Goal: Task Accomplishment & Management: Complete application form

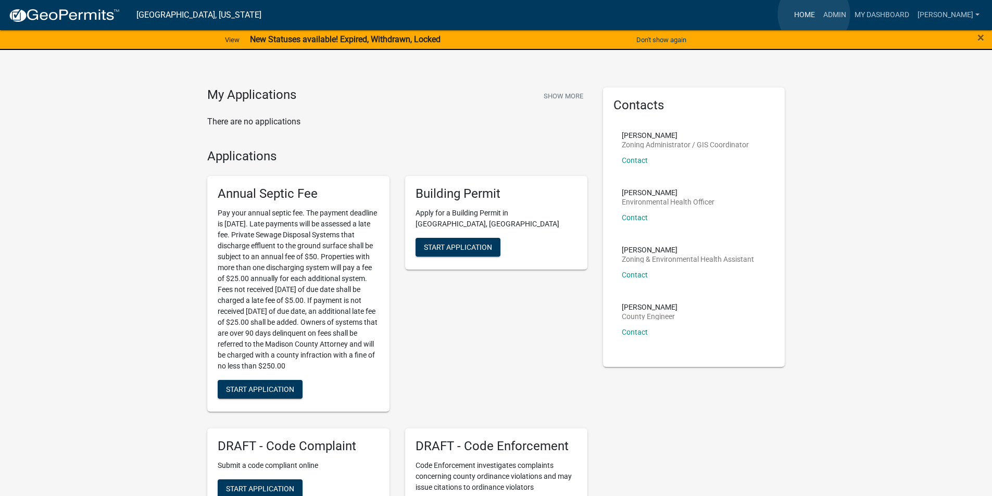
click at [814, 14] on link "Home" at bounding box center [804, 15] width 29 height 20
click at [846, 17] on link "Admin" at bounding box center [834, 15] width 31 height 20
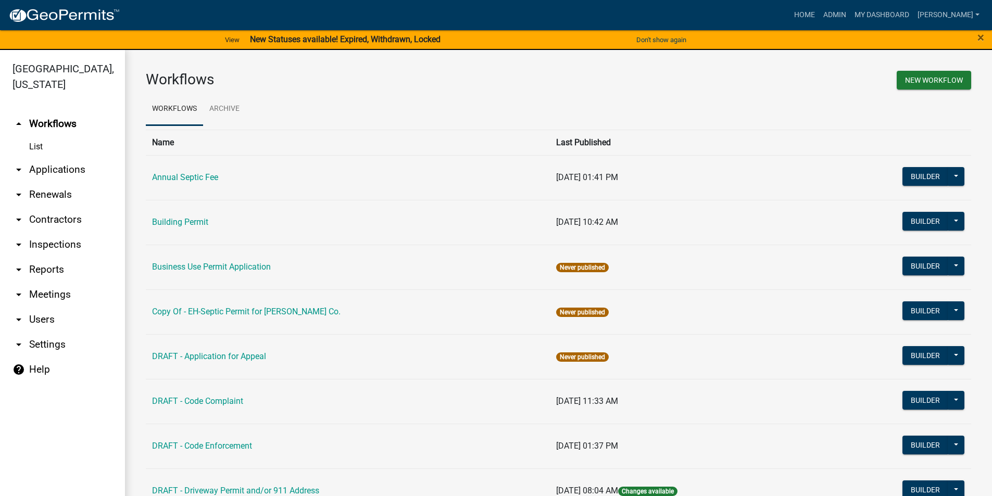
click at [76, 157] on link "arrow_drop_down Applications" at bounding box center [62, 169] width 125 height 25
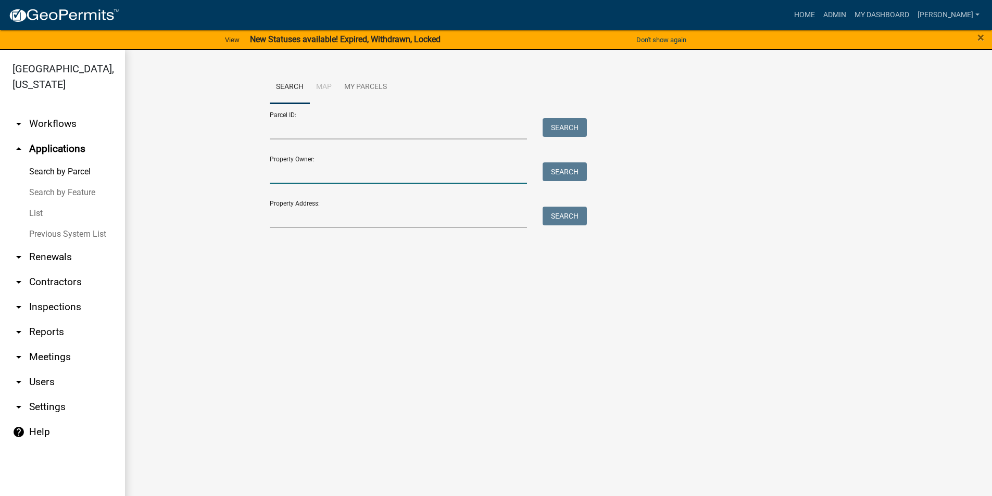
click at [318, 182] on input "Property Owner:" at bounding box center [399, 172] width 258 height 21
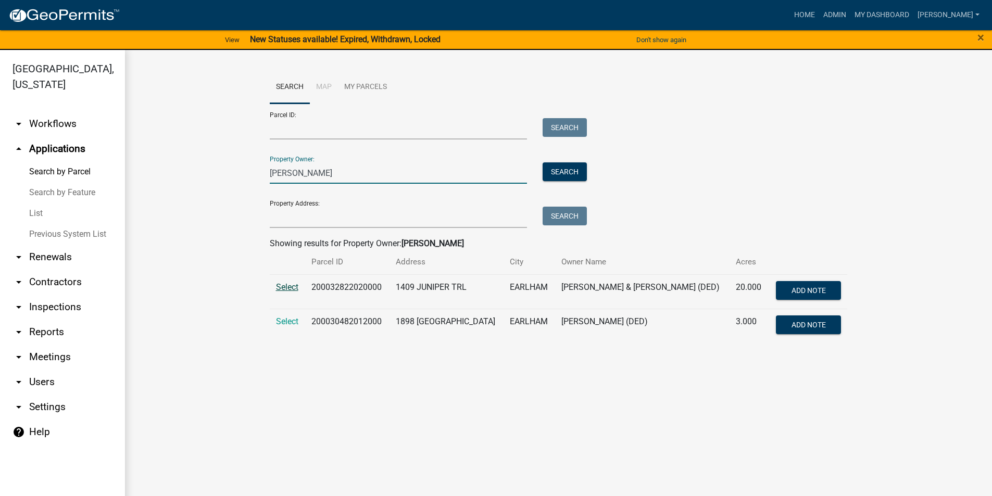
type input "[PERSON_NAME]"
click at [284, 287] on span "Select" at bounding box center [287, 287] width 22 height 10
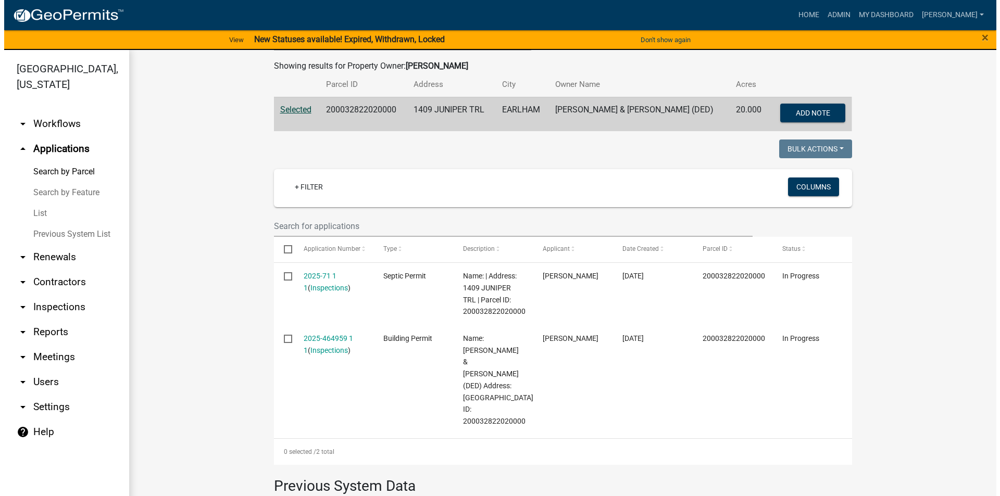
scroll to position [196, 0]
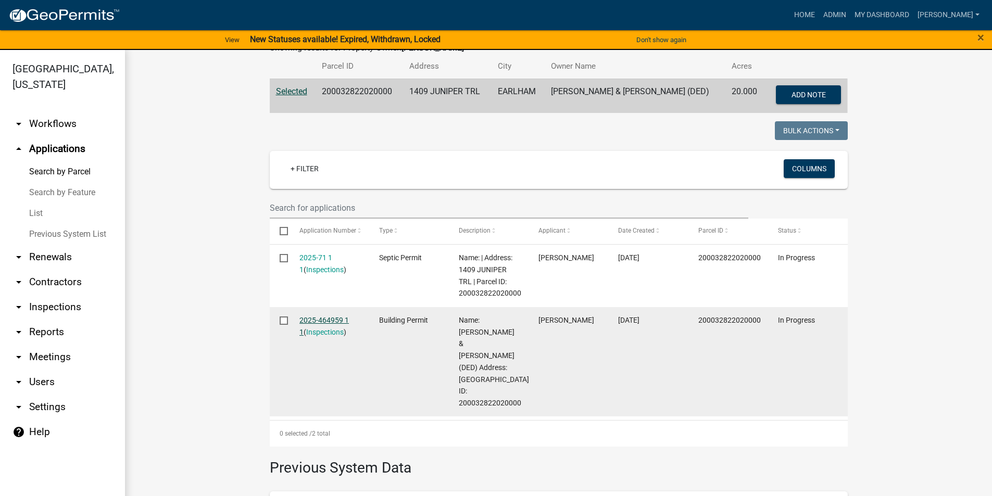
click at [330, 318] on link "2025-464959 1 1" at bounding box center [323, 326] width 49 height 20
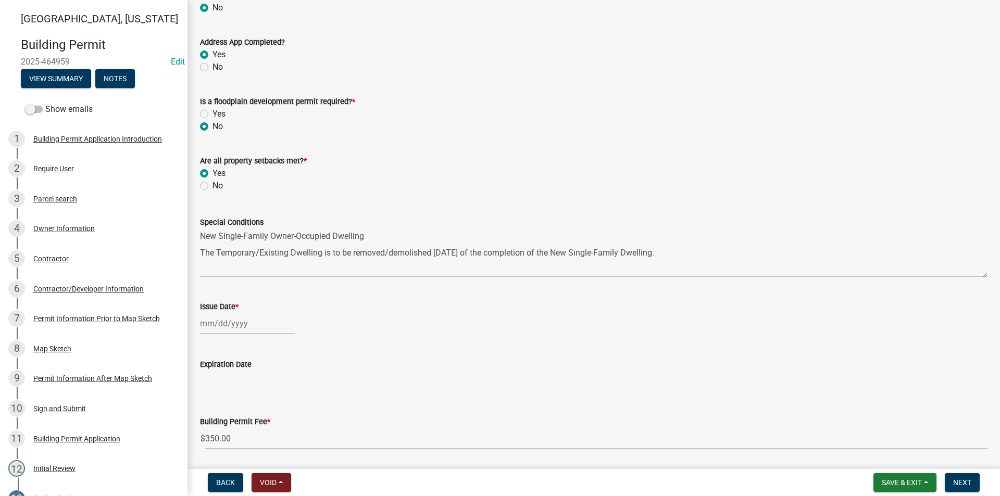
scroll to position [312, 0]
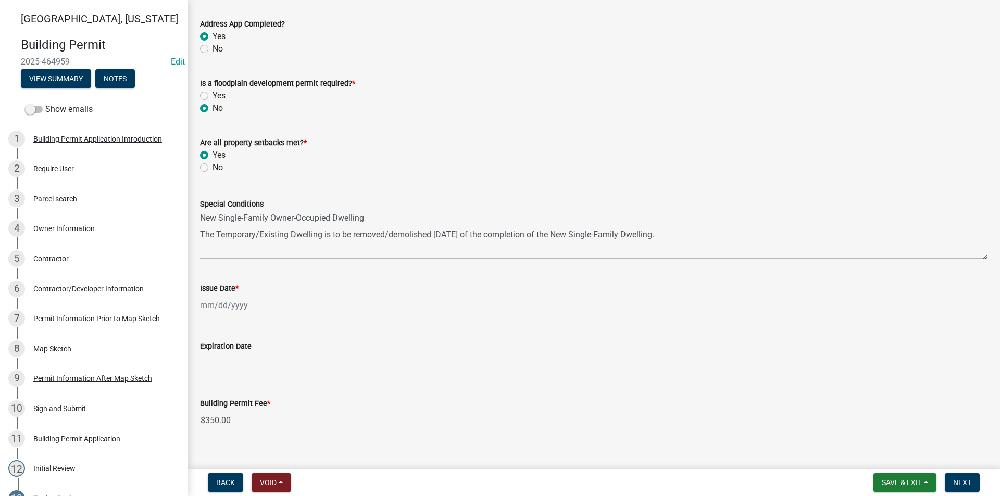
select select "8"
select select "2025"
click at [235, 310] on div "[PERSON_NAME] Feb Mar Apr [PERSON_NAME][DATE] Oct Nov [DATE] 1526 1527 1528 152…" at bounding box center [247, 305] width 95 height 21
click at [278, 411] on div "22" at bounding box center [277, 411] width 17 height 17
type input "[DATE]"
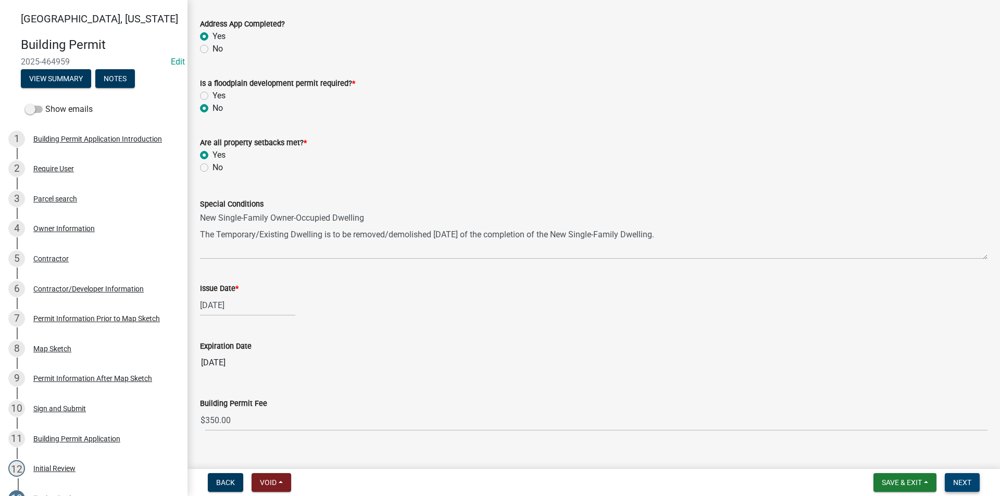
click at [962, 482] on span "Next" at bounding box center [962, 483] width 18 height 8
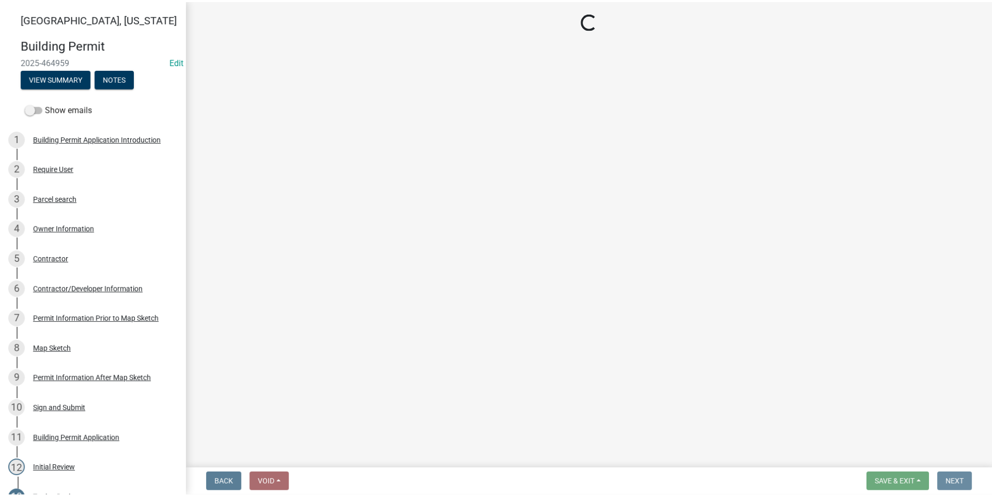
scroll to position [0, 0]
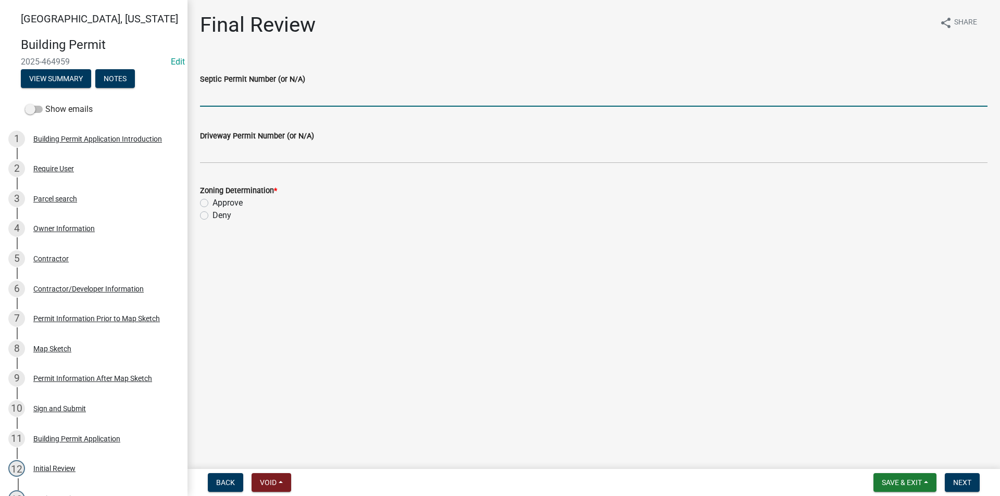
click at [239, 95] on input "Septic Permit Number (or N/A)" at bounding box center [593, 95] width 787 height 21
type input "2025-71"
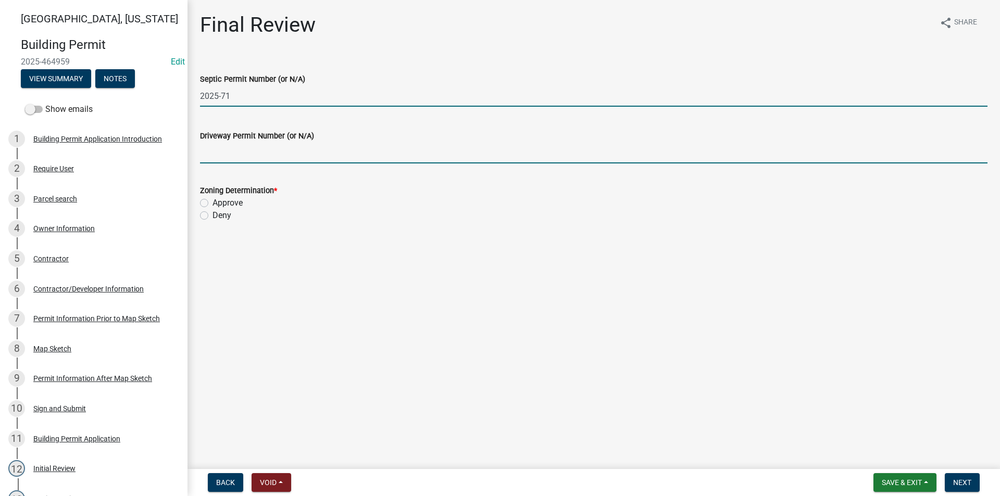
click at [235, 150] on input "Driveway Permit Number (or N/A)" at bounding box center [593, 152] width 787 height 21
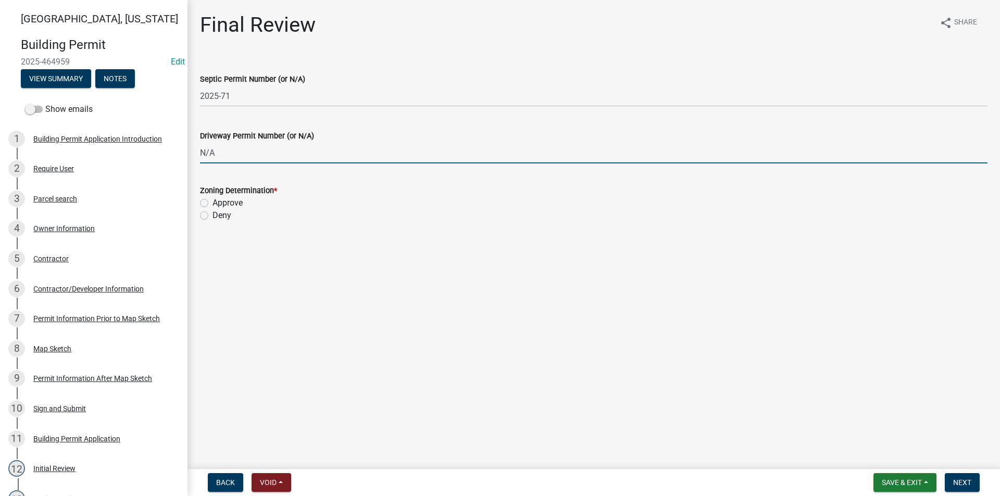
type input "N/A"
click at [212, 206] on label "Approve" at bounding box center [227, 203] width 30 height 12
click at [212, 204] on input "Approve" at bounding box center [215, 200] width 7 height 7
radio input "true"
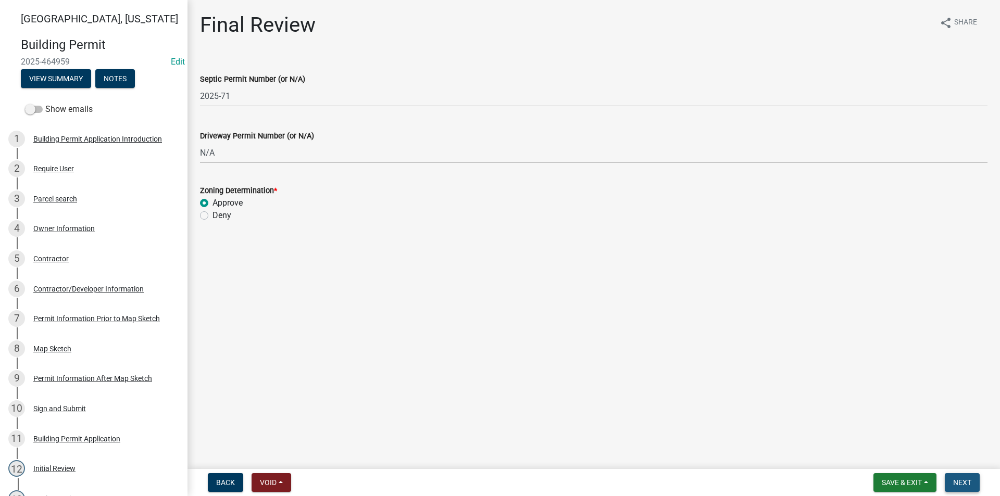
click at [963, 483] on span "Next" at bounding box center [962, 483] width 18 height 8
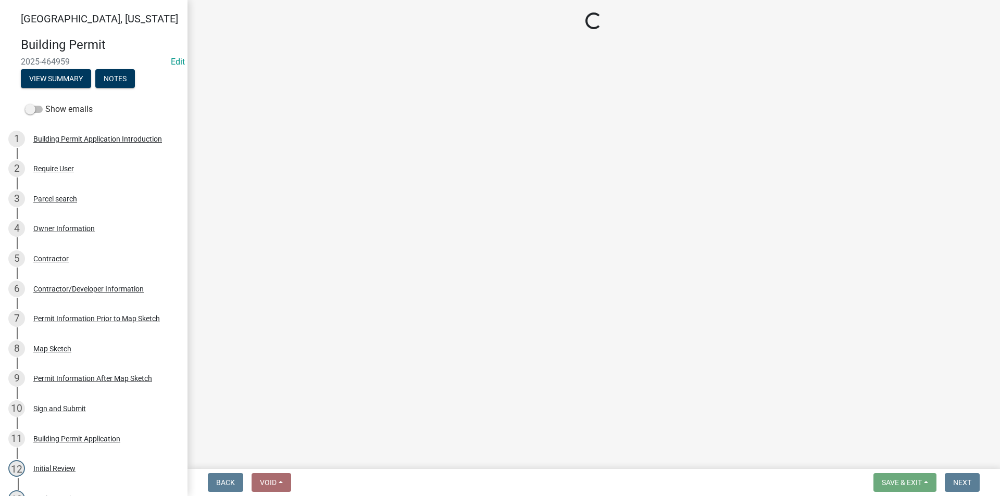
select select "3: 3"
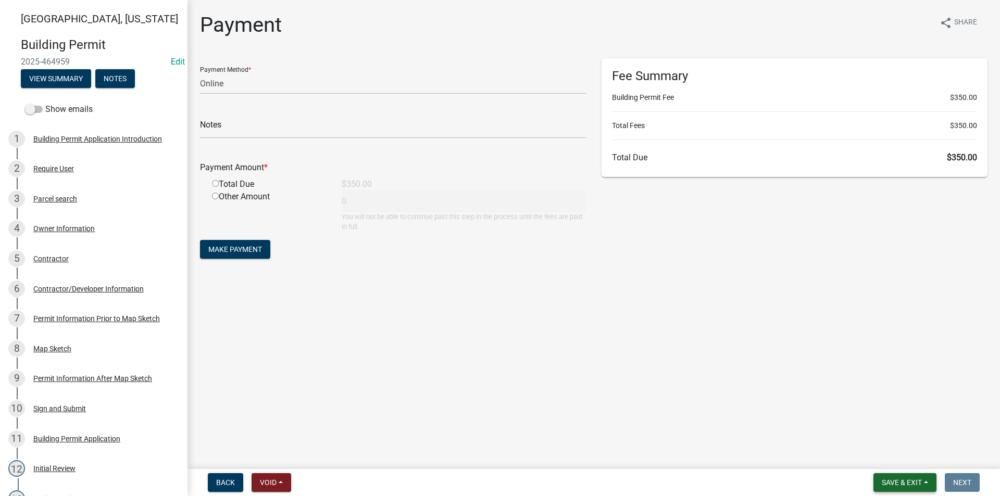
click at [889, 474] on button "Save & Exit" at bounding box center [904, 482] width 63 height 19
click at [882, 460] on button "Save & Exit" at bounding box center [894, 455] width 83 height 25
